Goal: Task Accomplishment & Management: Manage account settings

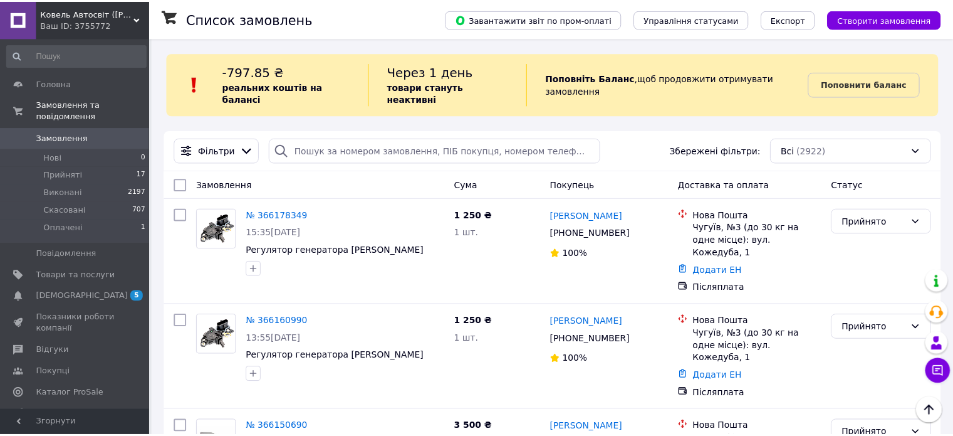
scroll to position [273, 0]
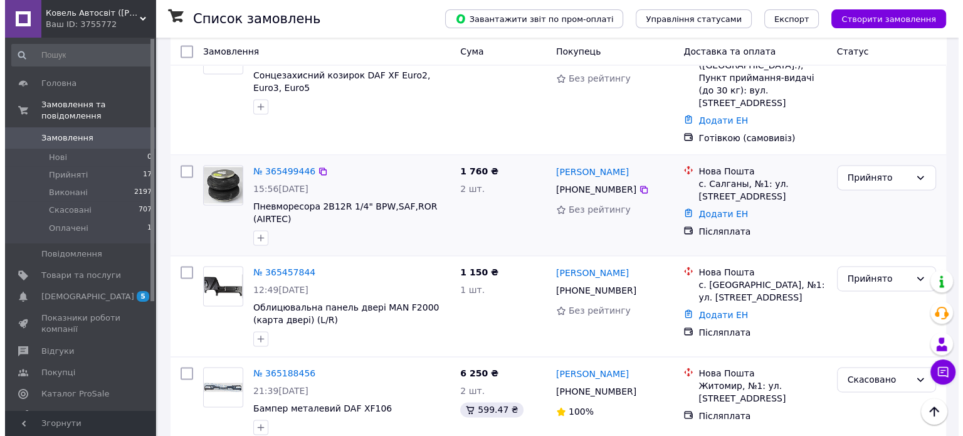
scroll to position [1840, 0]
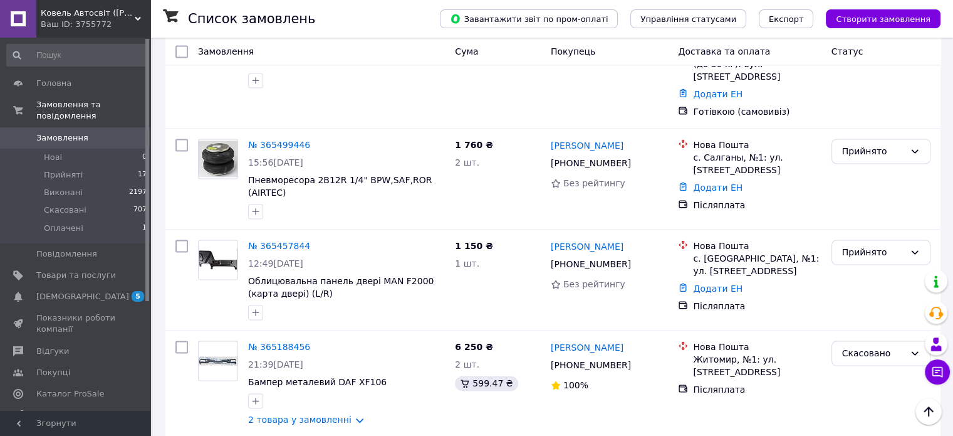
click at [855, 353] on li "Скасовано" at bounding box center [881, 354] width 98 height 23
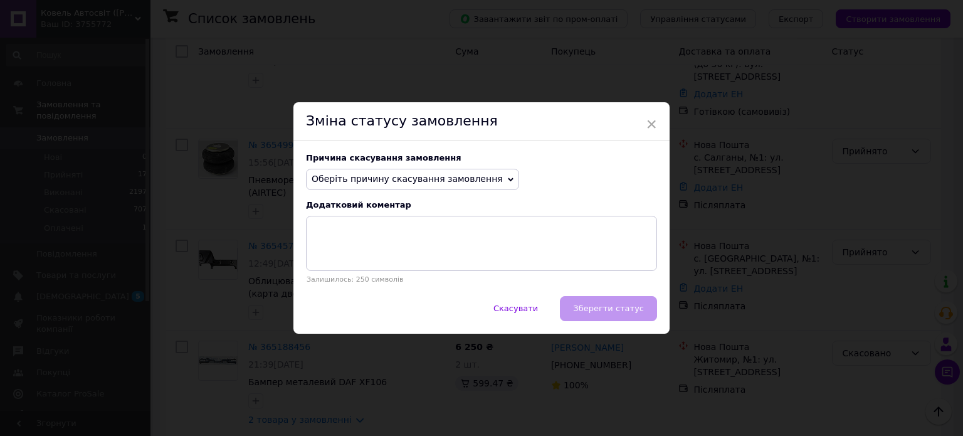
click at [308, 170] on span "Оберіть причину скасування замовлення" at bounding box center [412, 179] width 213 height 21
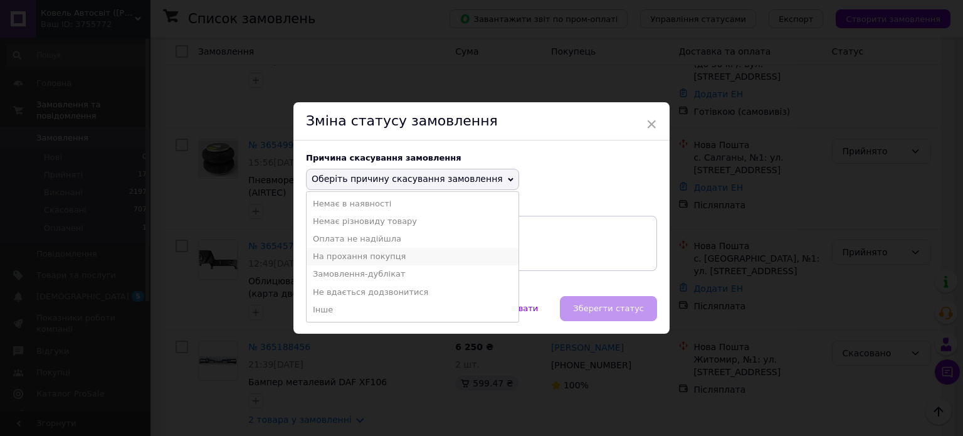
click at [339, 255] on li "На прохання покупця" at bounding box center [413, 257] width 212 height 18
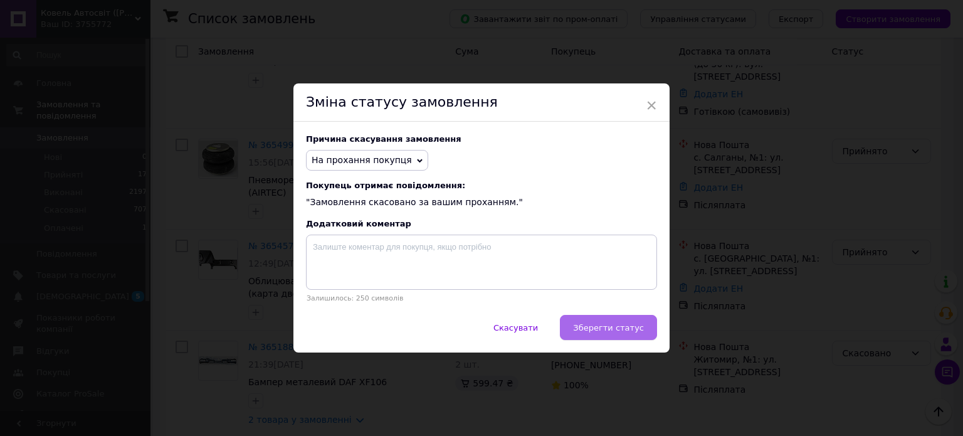
click at [609, 330] on span "Зберегти статус" at bounding box center [608, 327] width 71 height 9
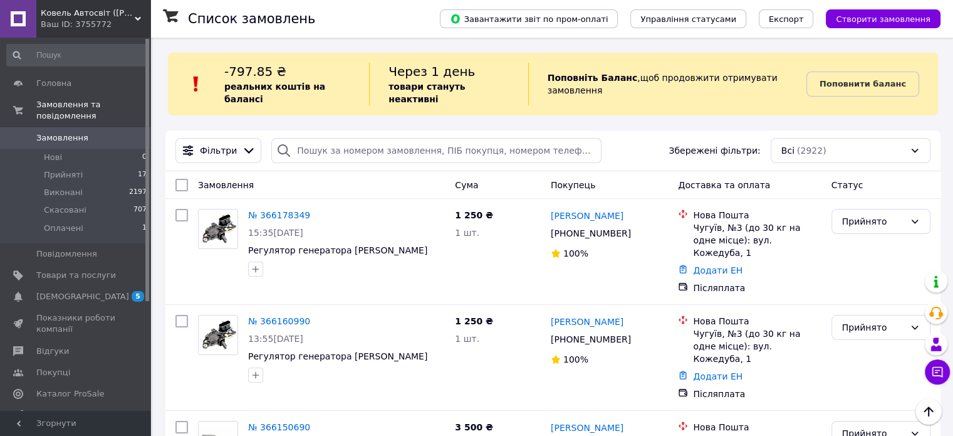
scroll to position [0, 0]
click at [872, 71] on link "Поповнити баланс" at bounding box center [863, 83] width 113 height 25
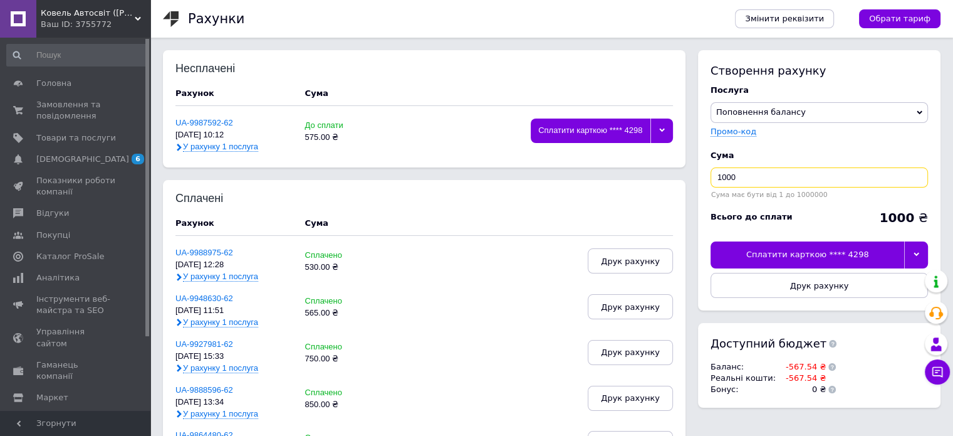
drag, startPoint x: 754, startPoint y: 178, endPoint x: 652, endPoint y: 182, distance: 101.6
type input "770"
click at [785, 248] on div "Сплатити карткою **** 4298" at bounding box center [808, 254] width 194 height 26
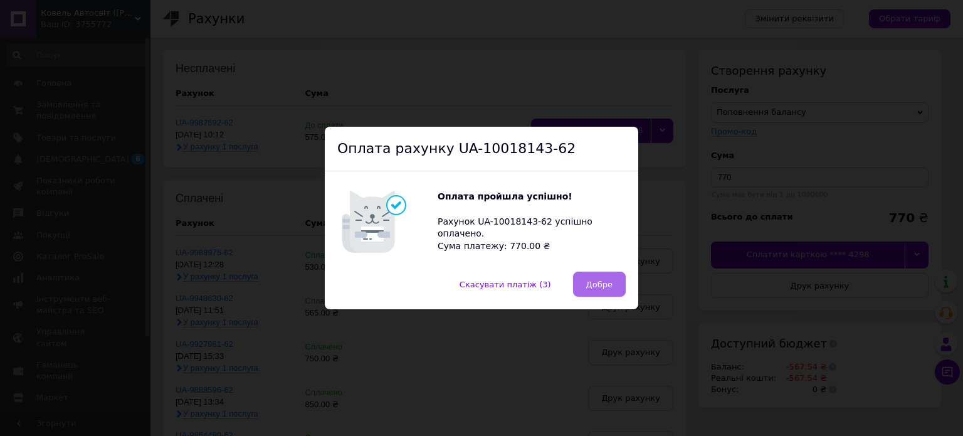
click at [587, 286] on span "Добре" at bounding box center [599, 284] width 26 height 9
